Goal: Task Accomplishment & Management: Use online tool/utility

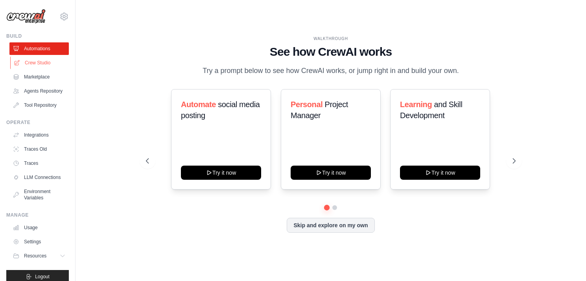
click at [49, 63] on link "Crew Studio" at bounding box center [39, 63] width 59 height 13
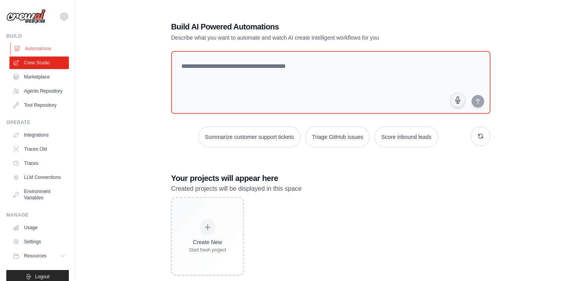
click at [36, 50] on link "Automations" at bounding box center [39, 48] width 59 height 13
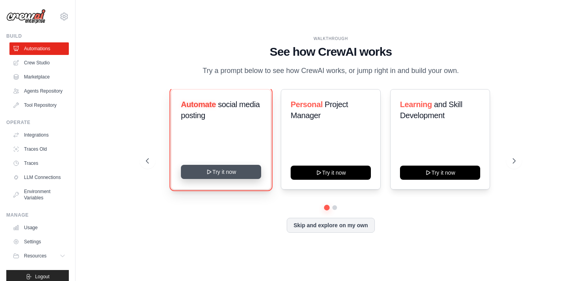
click at [221, 177] on button "Try it now" at bounding box center [221, 172] width 80 height 14
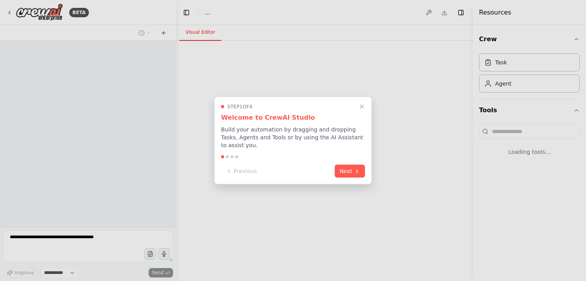
select select "****"
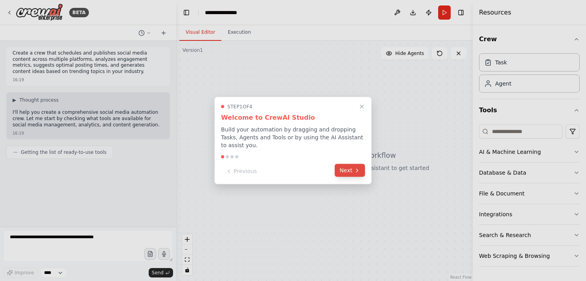
click at [348, 171] on button "Next" at bounding box center [350, 170] width 30 height 13
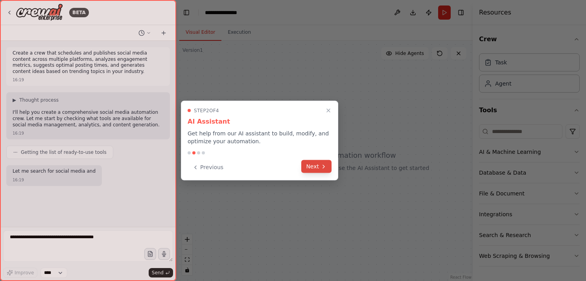
click at [322, 171] on button "Next" at bounding box center [316, 166] width 30 height 13
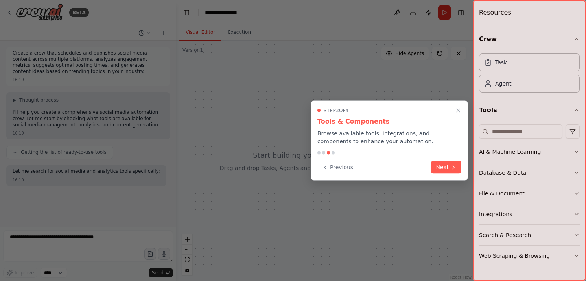
scroll to position [5, 0]
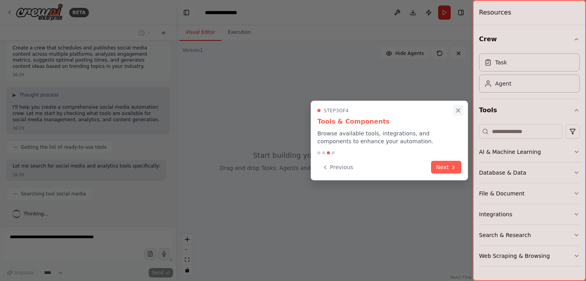
click at [459, 110] on icon "Close walkthrough" at bounding box center [458, 111] width 4 height 4
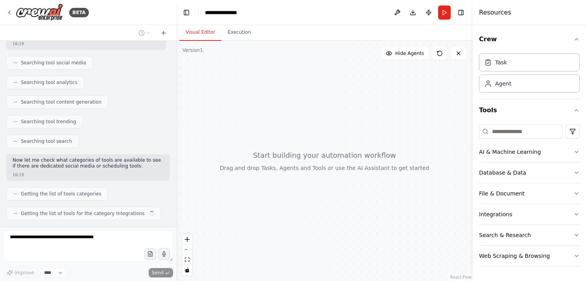
scroll to position [156, 0]
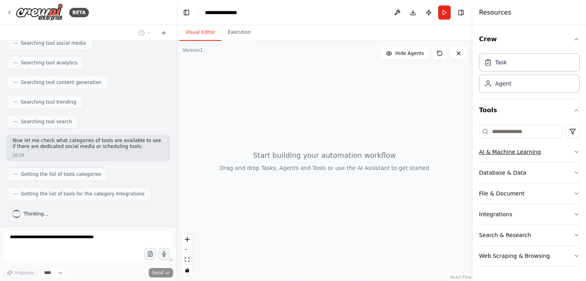
click at [568, 156] on button "AI & Machine Learning" at bounding box center [529, 152] width 101 height 20
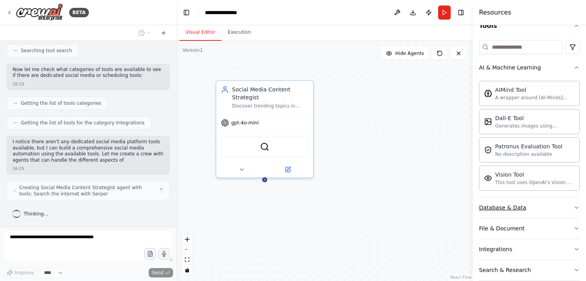
scroll to position [234, 0]
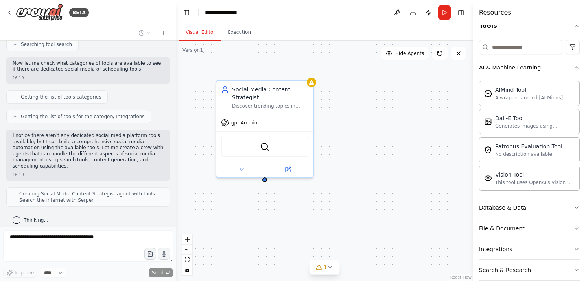
click at [532, 209] on button "Database & Data" at bounding box center [529, 208] width 101 height 20
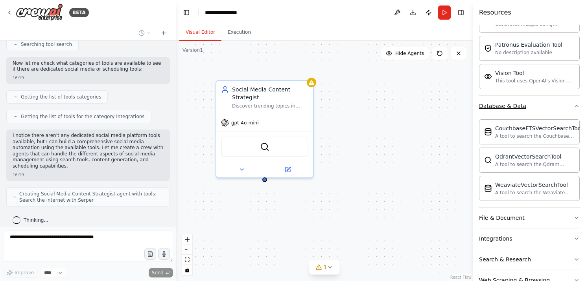
scroll to position [190, 0]
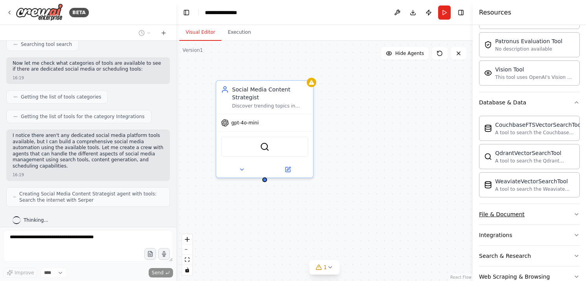
click at [524, 210] on button "File & Document" at bounding box center [529, 214] width 101 height 20
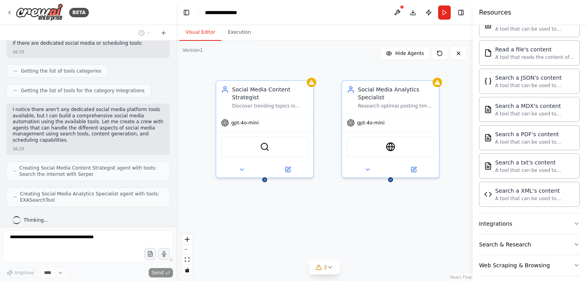
scroll to position [441, 0]
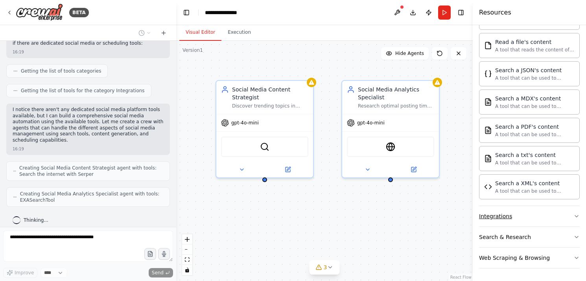
click at [508, 213] on div "Integrations" at bounding box center [495, 217] width 33 height 8
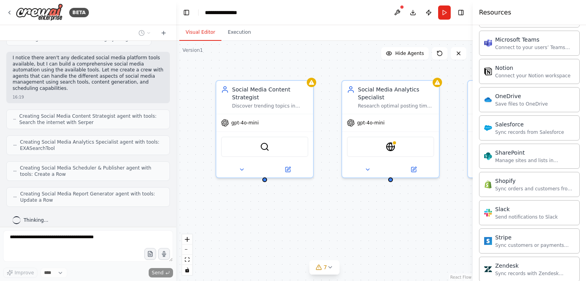
scroll to position [1070, 0]
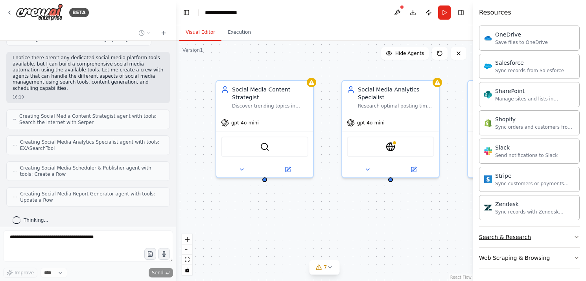
click at [536, 232] on button "Search & Research" at bounding box center [529, 237] width 101 height 20
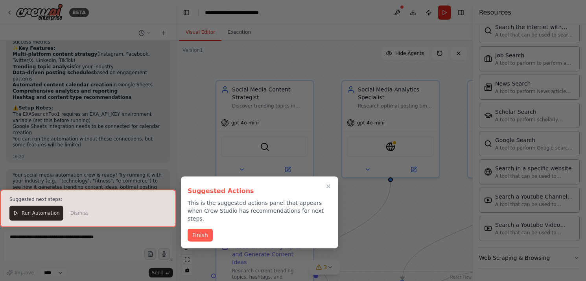
scroll to position [845, 0]
